Goal: Navigation & Orientation: Find specific page/section

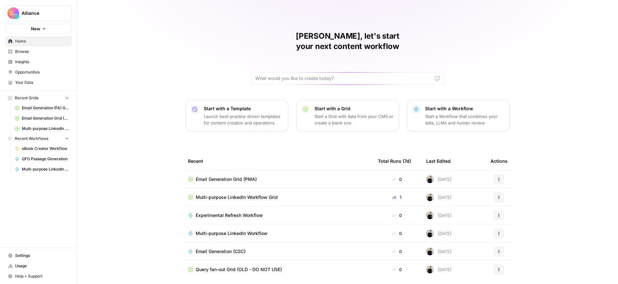
scroll to position [13, 0]
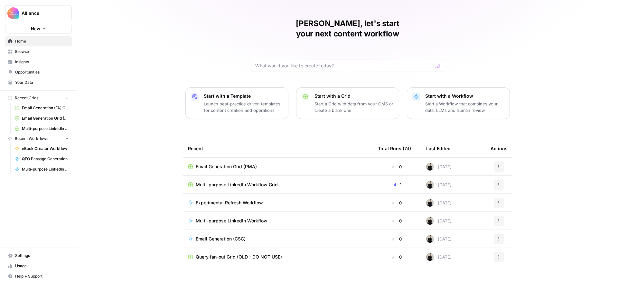
click at [21, 51] on span "Browse" at bounding box center [42, 52] width 54 height 6
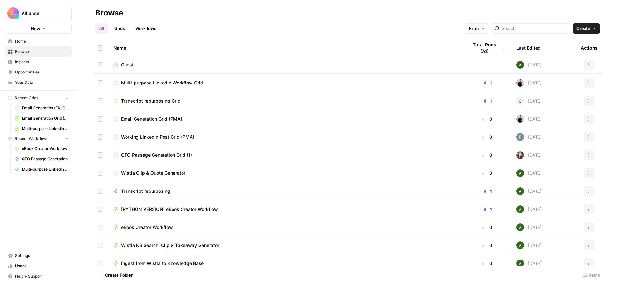
scroll to position [109, 0]
click at [165, 102] on span "Transcript repurposing Grid" at bounding box center [151, 102] width 60 height 6
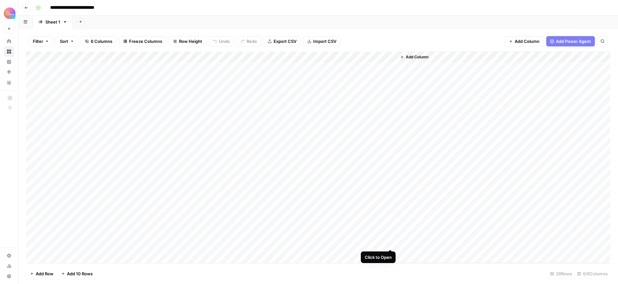
click at [391, 242] on div "Add Column" at bounding box center [318, 157] width 585 height 211
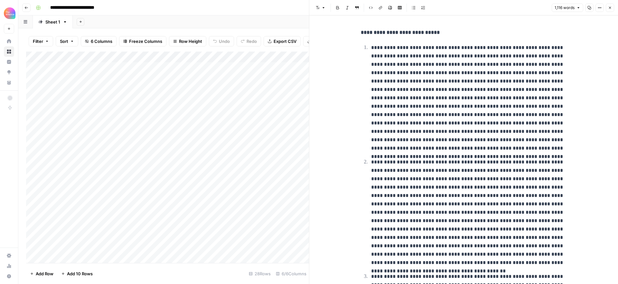
click at [612, 8] on span "Close" at bounding box center [612, 8] width 0 height 0
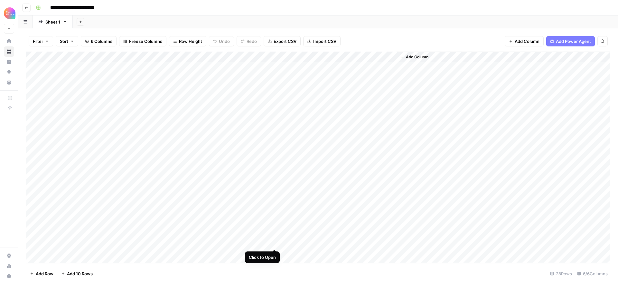
click at [274, 242] on div "Add Column" at bounding box center [318, 157] width 585 height 211
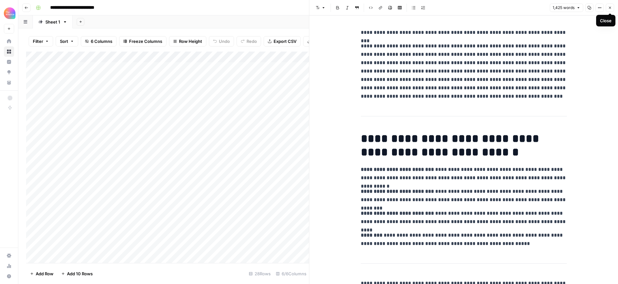
click at [611, 8] on icon "button" at bounding box center [610, 8] width 2 height 2
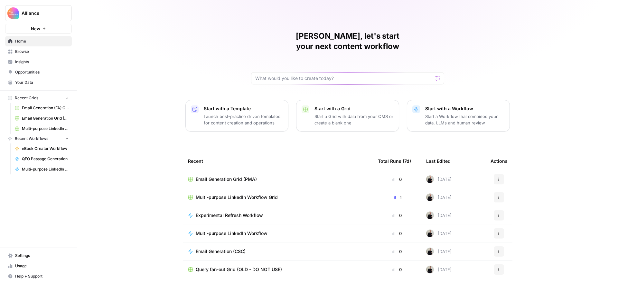
click at [251, 176] on span "Email Generation Grid (PMA)" at bounding box center [226, 179] width 61 height 6
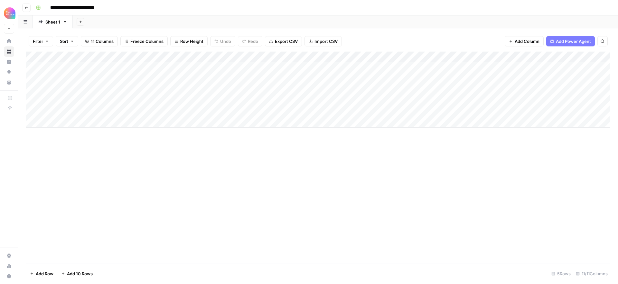
click at [193, 99] on div "Add Column" at bounding box center [318, 90] width 585 height 76
click at [195, 99] on div "Add Column" at bounding box center [318, 90] width 585 height 76
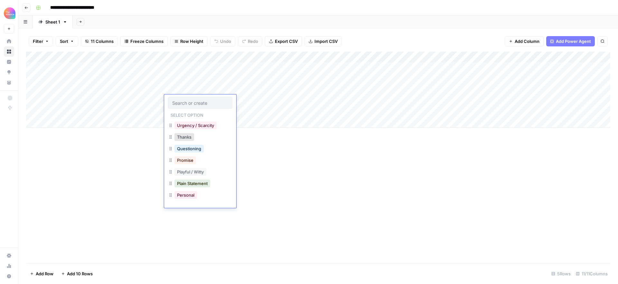
click at [257, 102] on div "Add Column" at bounding box center [318, 90] width 585 height 76
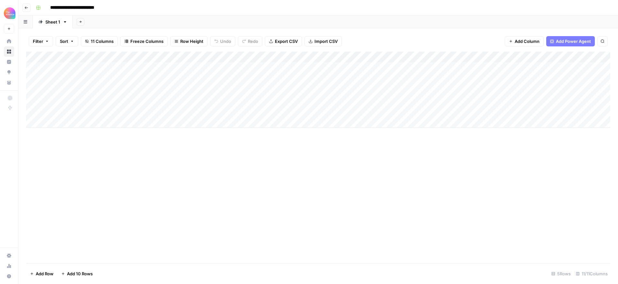
click at [248, 100] on div "Add Column" at bounding box center [318, 90] width 585 height 76
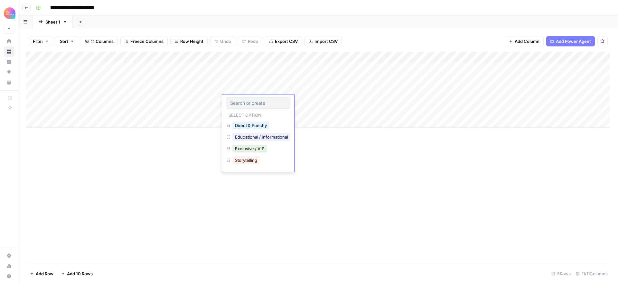
click at [344, 156] on div "Add Column" at bounding box center [318, 157] width 585 height 211
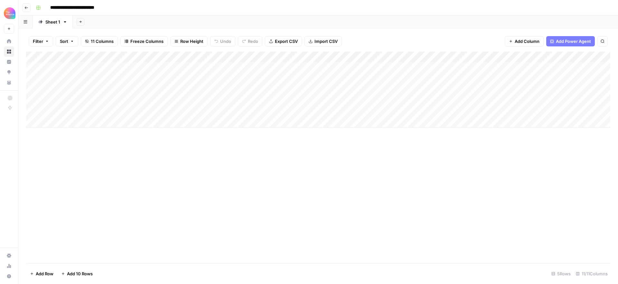
click at [196, 100] on div "Add Column" at bounding box center [318, 90] width 585 height 76
click at [195, 100] on div "Add Column" at bounding box center [318, 90] width 585 height 76
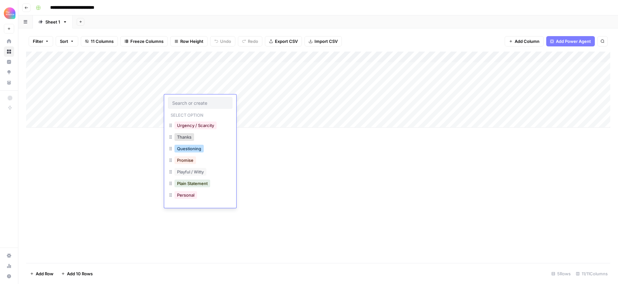
click at [202, 151] on button "Questioning" at bounding box center [189, 149] width 29 height 8
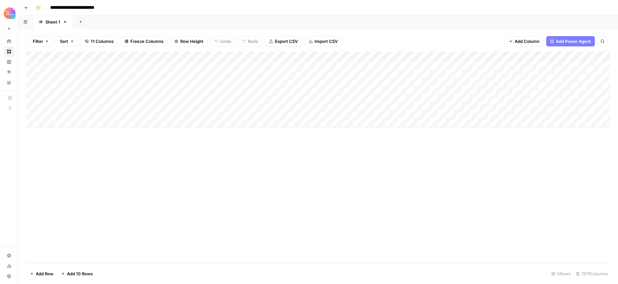
click at [251, 99] on div "Add Column" at bounding box center [318, 90] width 585 height 76
click at [249, 103] on div "Add Column" at bounding box center [318, 90] width 585 height 76
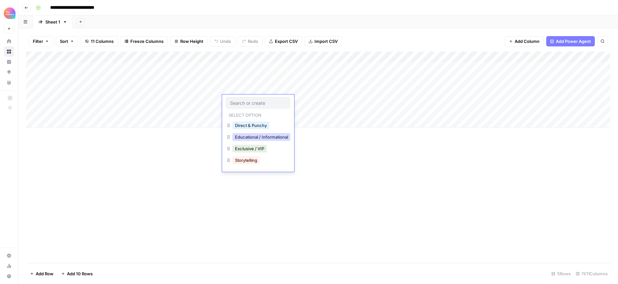
click at [261, 139] on button "Educational / Informational" at bounding box center [262, 137] width 58 height 8
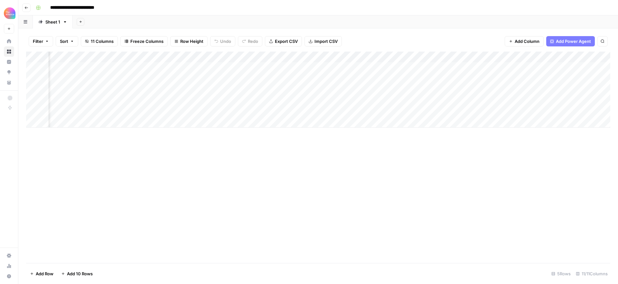
scroll to position [0, 45]
click at [484, 109] on div "Add Column" at bounding box center [318, 90] width 585 height 76
click at [505, 98] on div "Add Column" at bounding box center [318, 90] width 585 height 76
click at [502, 100] on div "Add Column" at bounding box center [318, 90] width 585 height 76
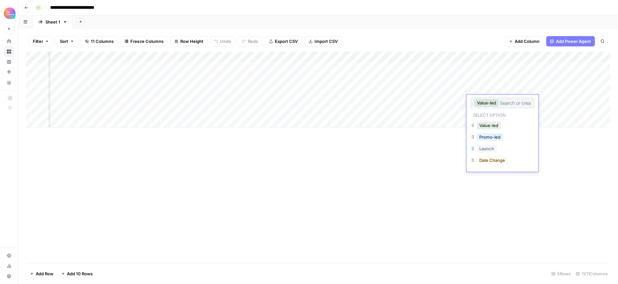
click at [434, 165] on div "Add Column" at bounding box center [318, 157] width 585 height 211
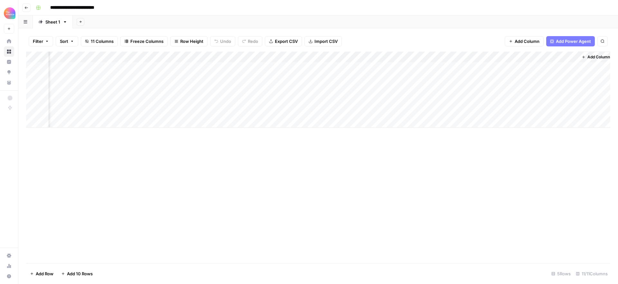
scroll to position [0, 112]
click at [561, 90] on div "Add Column" at bounding box center [318, 90] width 585 height 76
click at [544, 93] on div "Add Column" at bounding box center [318, 90] width 585 height 76
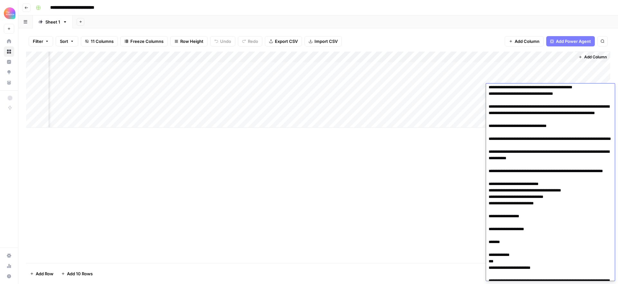
scroll to position [0, 0]
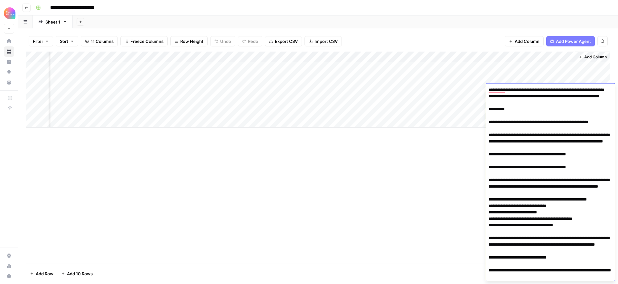
click at [470, 168] on div "Add Column" at bounding box center [318, 157] width 585 height 211
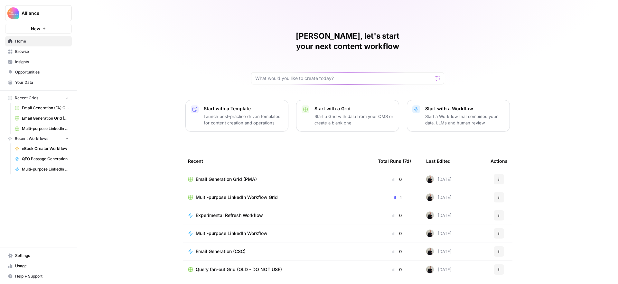
click at [42, 52] on span "Browse" at bounding box center [42, 52] width 54 height 6
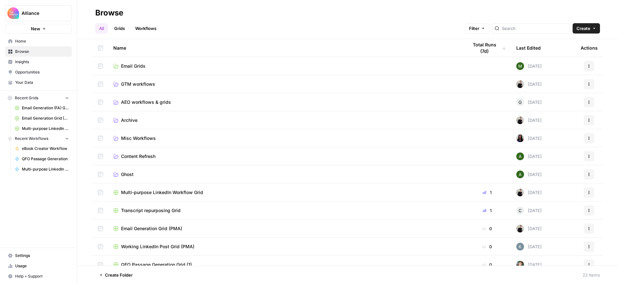
click at [136, 84] on span "GTM workflows" at bounding box center [138, 84] width 34 height 6
